Goal: Find specific fact: Locate a discrete piece of known information

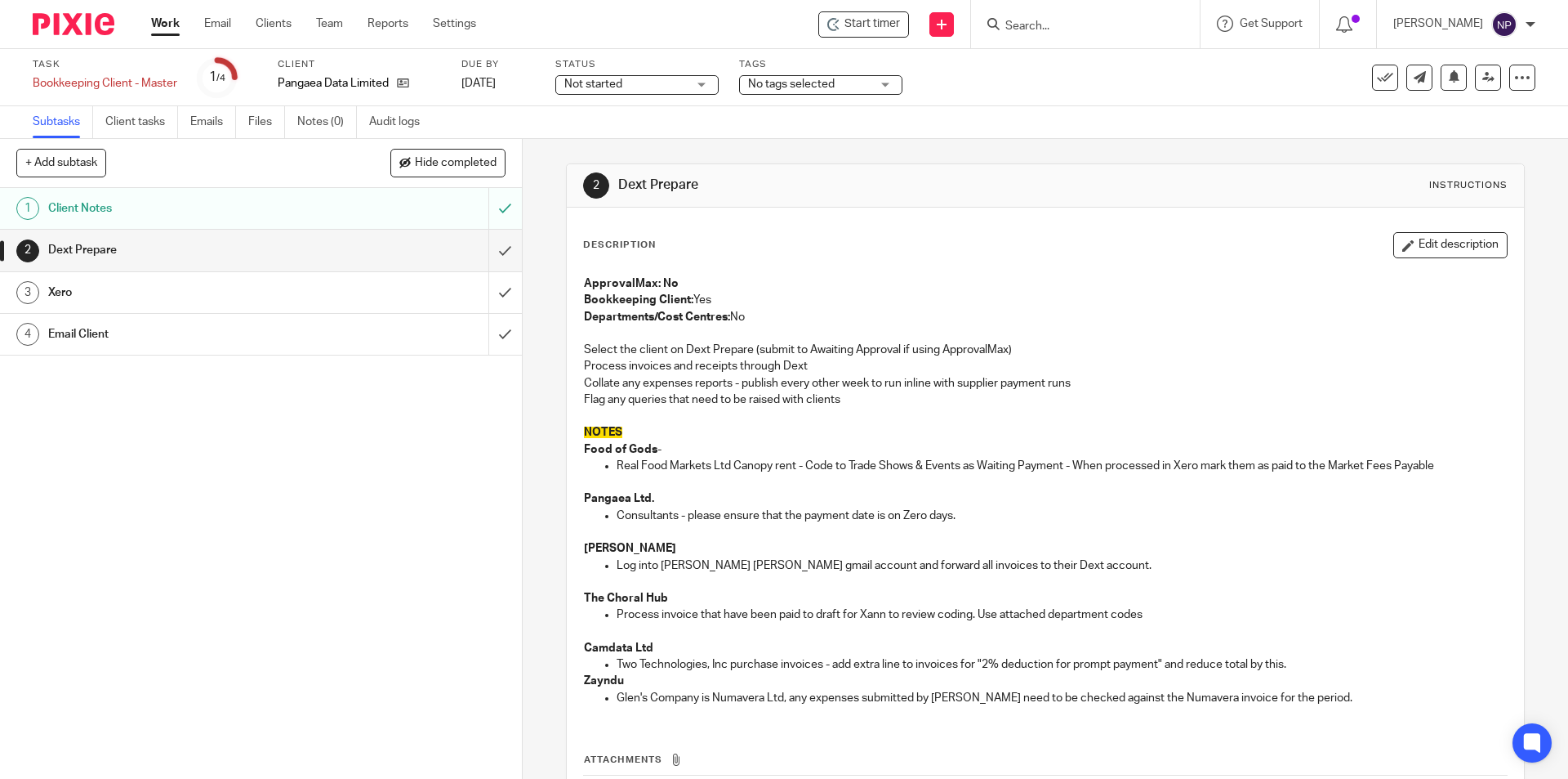
click at [1056, 29] on input "Search" at bounding box center [1076, 27] width 147 height 15
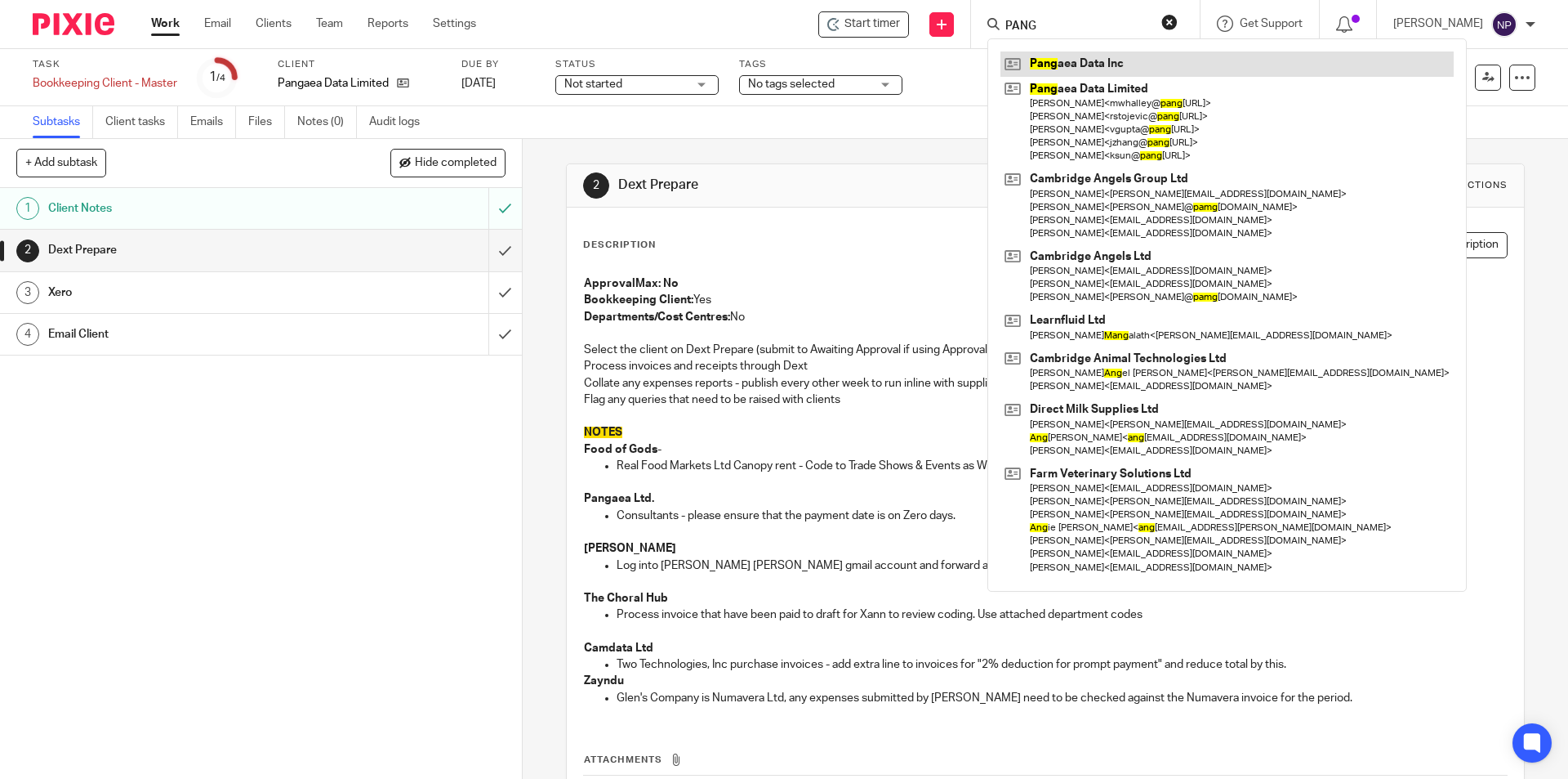
type input "PANG"
click at [1070, 61] on link at bounding box center [1226, 64] width 454 height 25
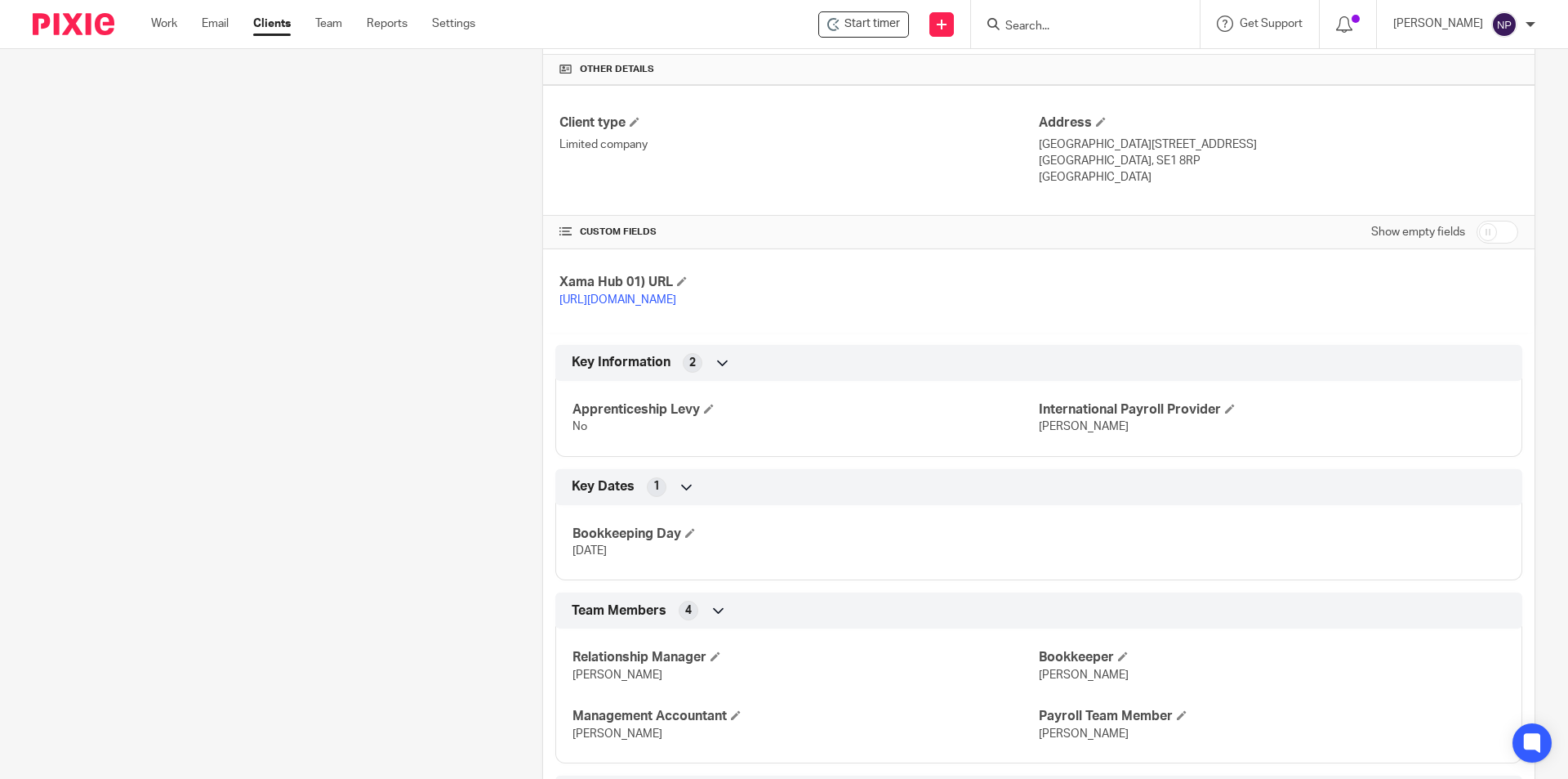
scroll to position [522, 0]
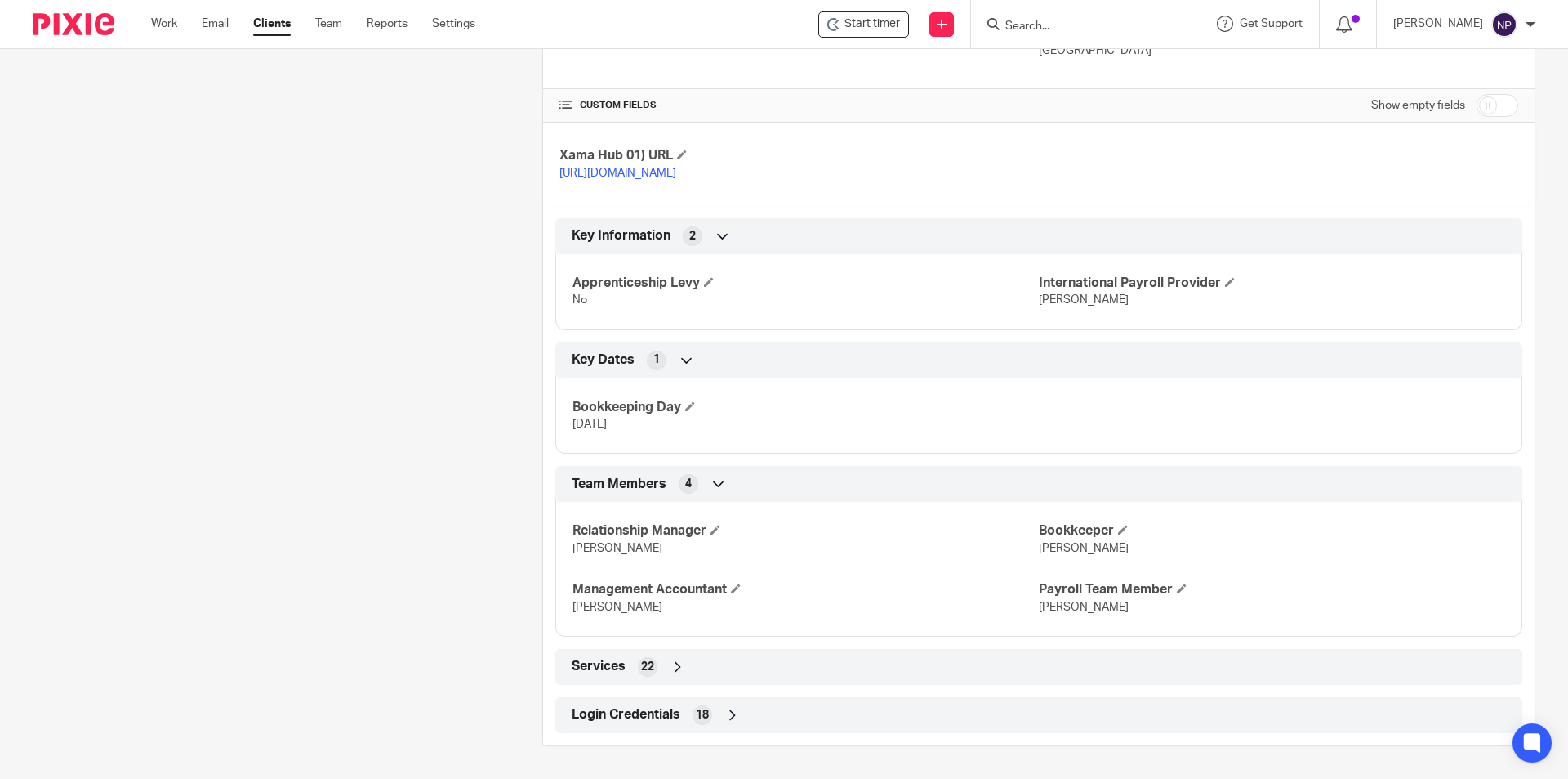
click at [748, 699] on div "Login Credentials 18" at bounding box center [1039, 714] width 967 height 36
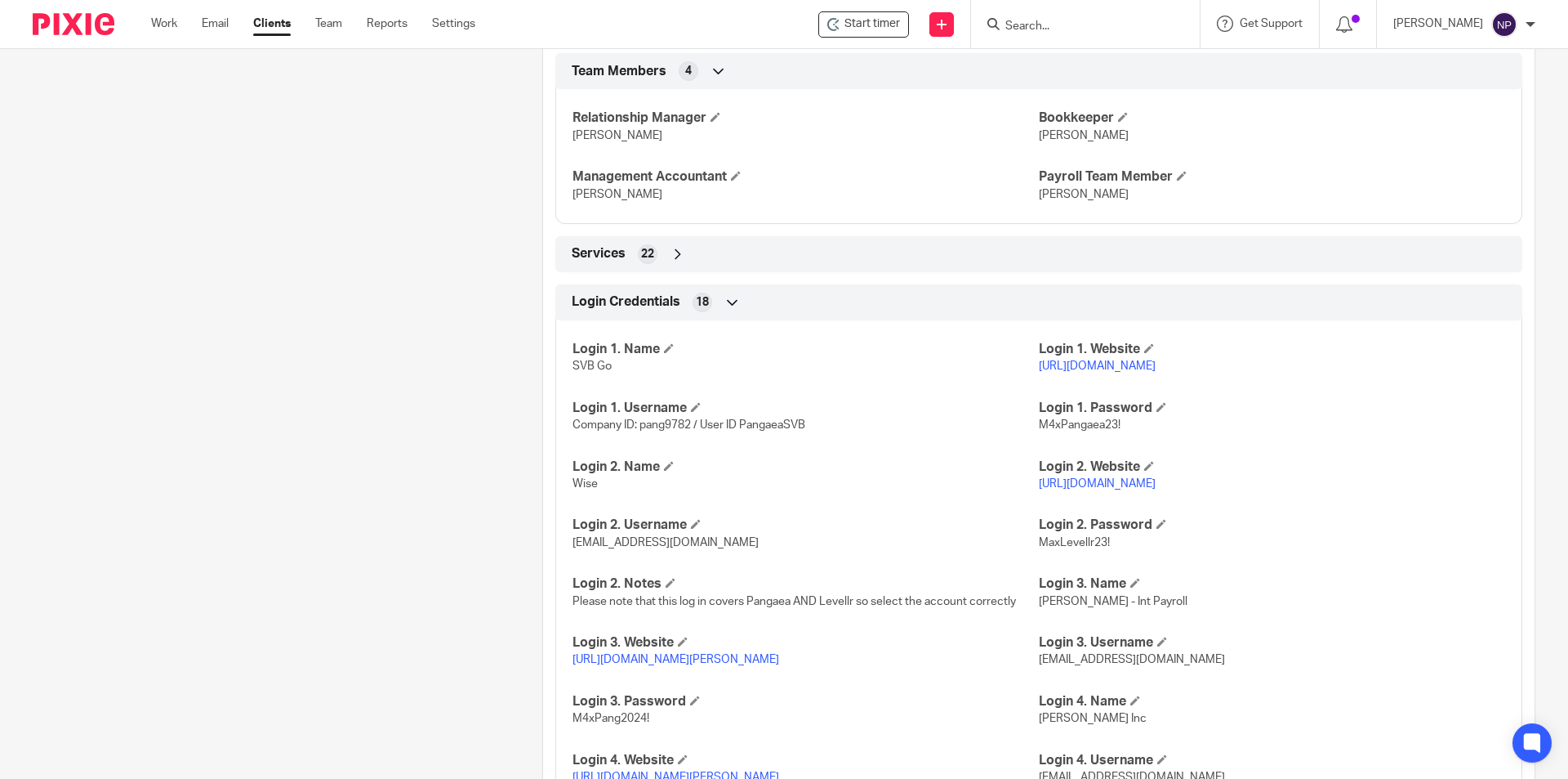
scroll to position [1068, 0]
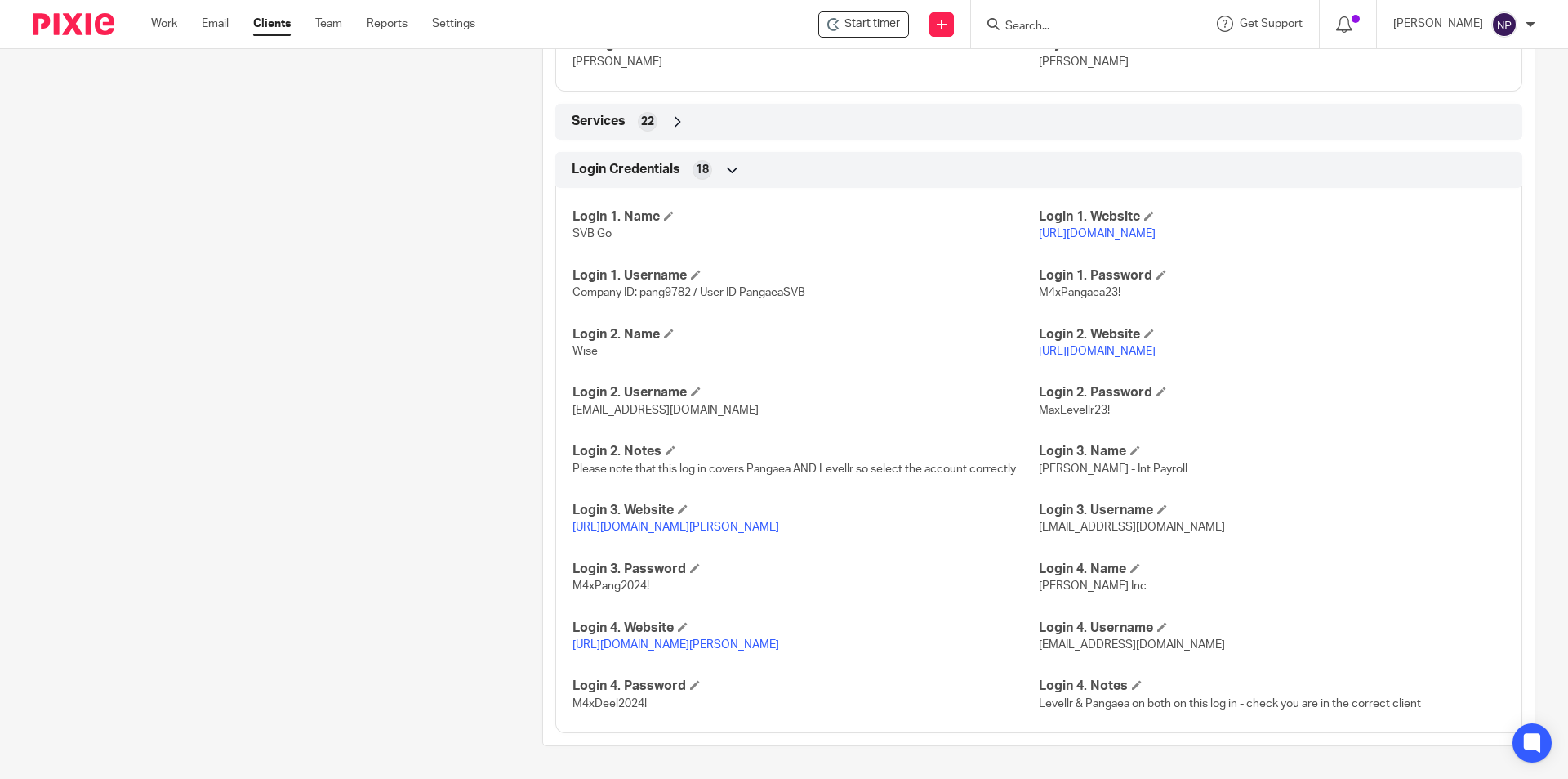
click at [668, 294] on span "Company ID: pang9782 / User ID PangaeaSVB" at bounding box center [688, 293] width 233 height 12
copy span "pang9782"
click at [772, 293] on span "Company ID: pang9782 / User ID PangaeaSVB" at bounding box center [688, 293] width 233 height 12
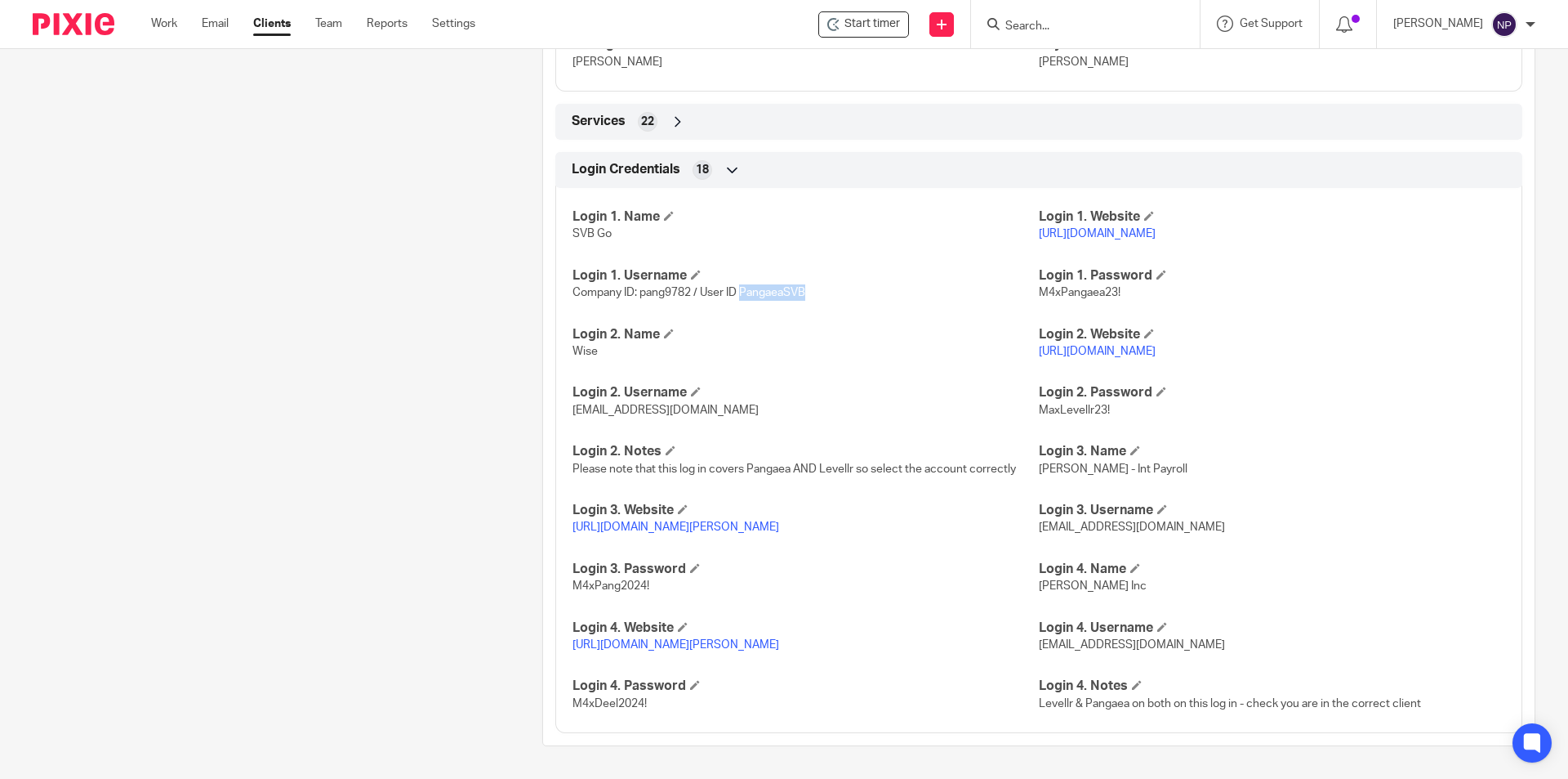
copy span "PangaeaSVB"
drag, startPoint x: 1068, startPoint y: 295, endPoint x: 1033, endPoint y: 294, distance: 35.0
click at [1039, 294] on p "M4xPangaea23!" at bounding box center [1272, 293] width 466 height 17
copy span "M4xPangaea23!"
